Goal: Find specific page/section

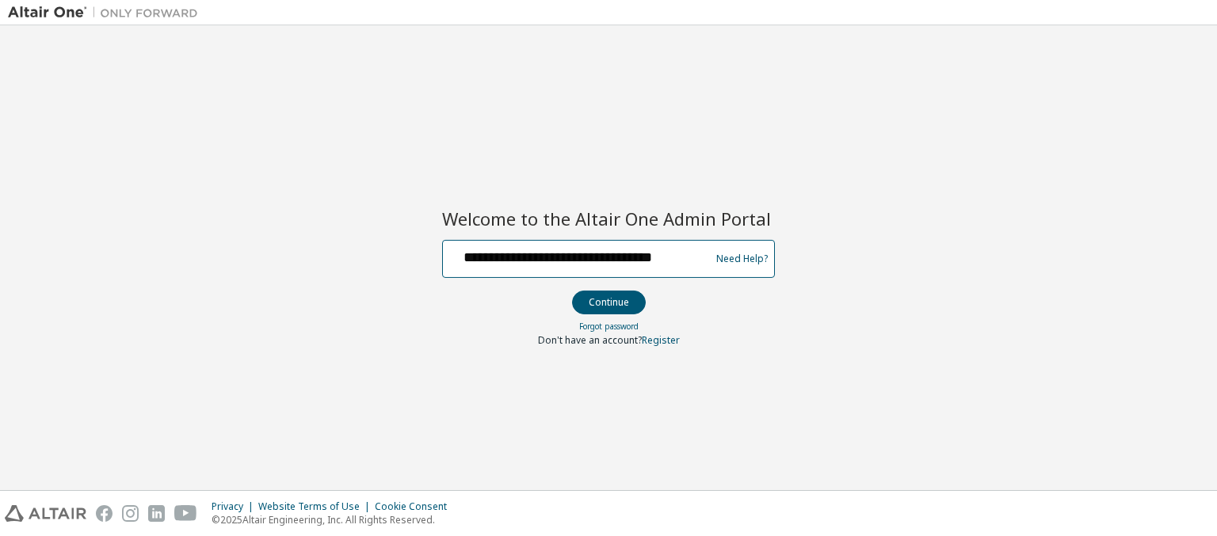
scroll to position [0, 14]
type input "**********"
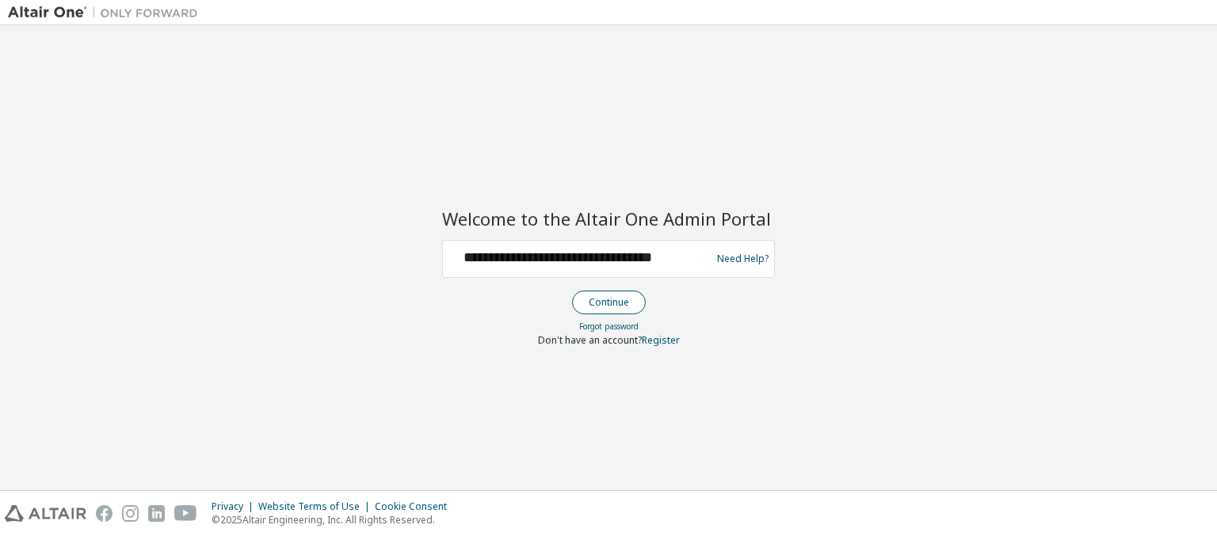
click at [607, 302] on button "Continue" at bounding box center [609, 303] width 74 height 24
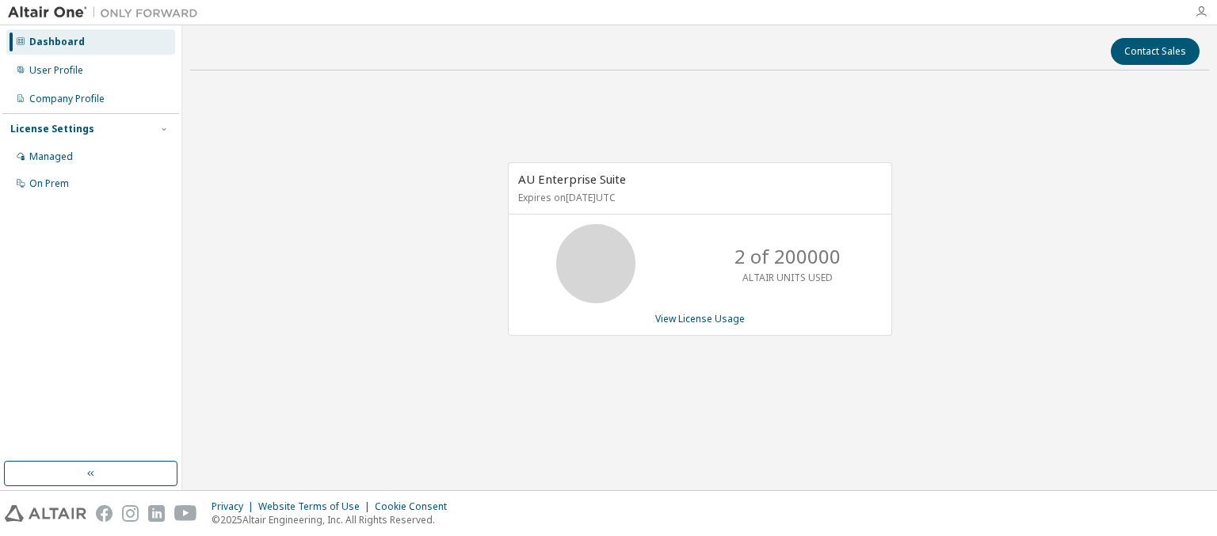
click at [1201, 12] on icon "button" at bounding box center [1200, 12] width 13 height 13
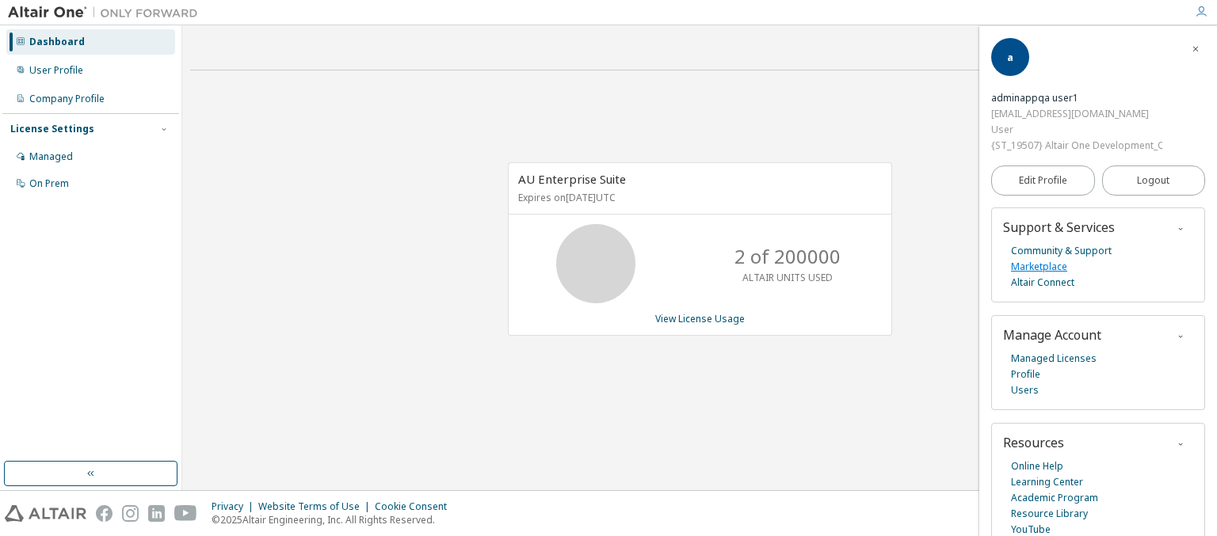
click at [1038, 266] on link "Marketplace" at bounding box center [1039, 267] width 56 height 16
click at [1051, 358] on link "Managed Licenses" at bounding box center [1054, 359] width 86 height 16
